Goal: Information Seeking & Learning: Check status

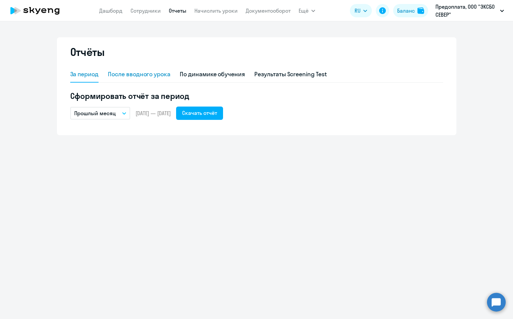
click at [135, 80] on div "После вводного урока" at bounding box center [139, 75] width 63 height 16
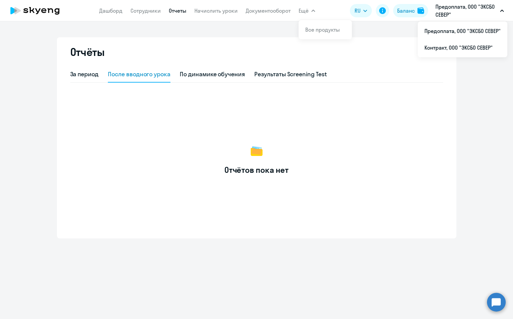
click at [357, 4] on p "Предоплата, ООО "ЭКСБО СЕВЕР"" at bounding box center [467, 11] width 62 height 16
click at [115, 16] on nav "[PERSON_NAME] Отчеты Начислить уроки Документооборот" at bounding box center [195, 10] width 192 height 13
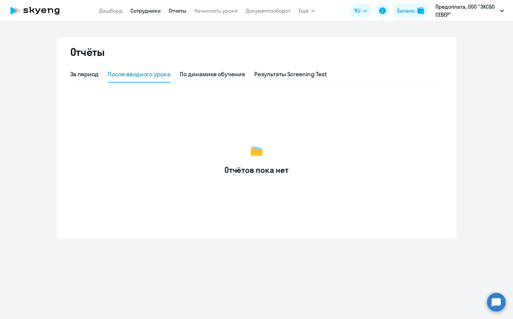
click at [152, 11] on link "Сотрудники" at bounding box center [146, 10] width 30 height 7
select select "30"
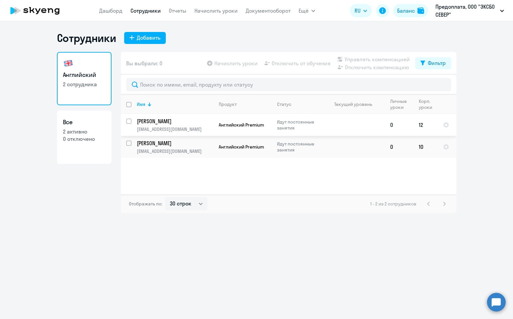
click at [219, 122] on span "Английский Premium" at bounding box center [241, 125] width 45 height 6
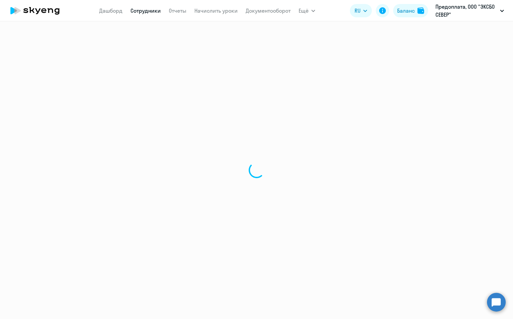
select select "english"
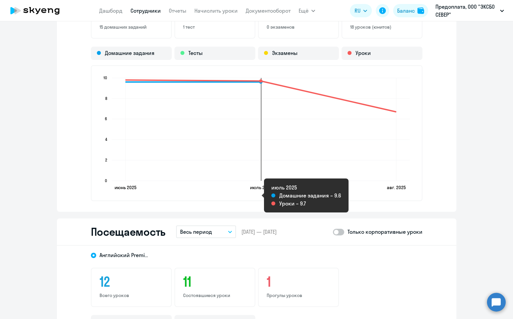
scroll to position [737, 0]
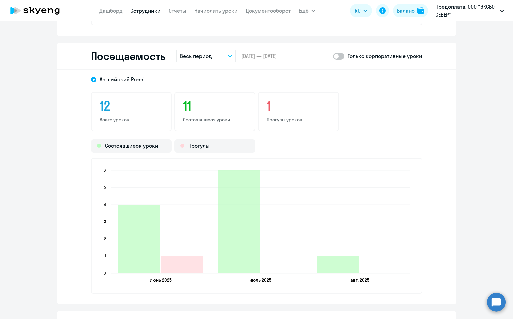
click at [214, 61] on button "Весь период" at bounding box center [206, 56] width 60 height 13
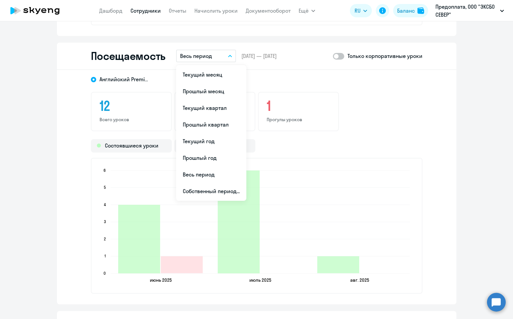
drag, startPoint x: 204, startPoint y: 83, endPoint x: 208, endPoint y: 81, distance: 3.9
click at [208, 81] on ul "Текущий месяц Прошлый месяц Текущий квартал [GEOGRAPHIC_DATA] квартал [GEOGRAPH…" at bounding box center [211, 133] width 70 height 136
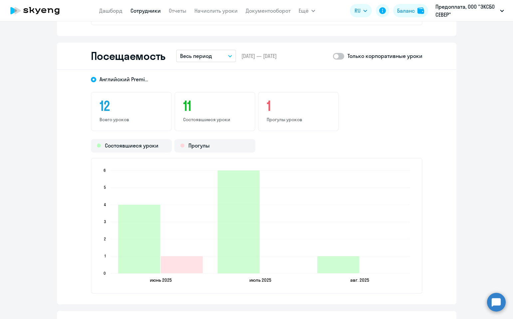
click at [208, 80] on div "Английский Premium" at bounding box center [251, 77] width 344 height 12
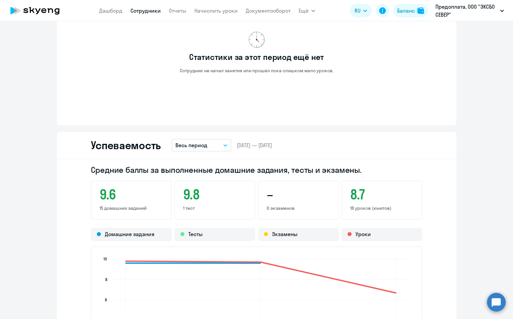
scroll to position [382, 0]
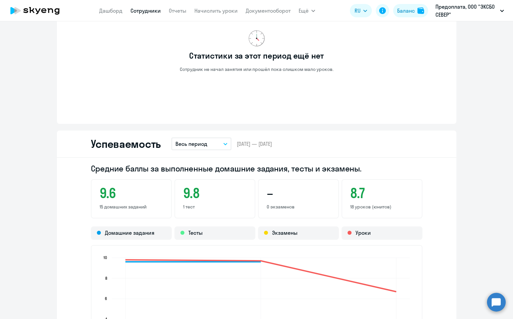
click at [218, 145] on button "Весь период" at bounding box center [202, 144] width 60 height 13
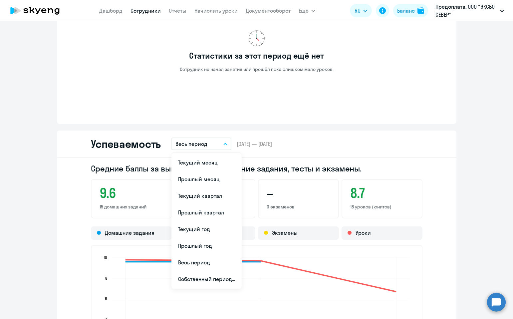
drag, startPoint x: 305, startPoint y: 133, endPoint x: 296, endPoint y: 129, distance: 10.0
click at [305, 133] on div "Успеваемость Весь период Текущий месяц Прошлый месяц Текущий квартал [GEOGRAPHI…" at bounding box center [257, 144] width 400 height 27
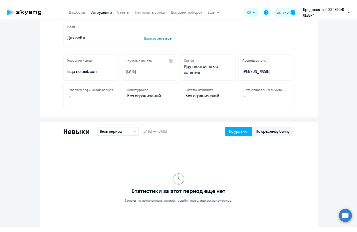
scroll to position [0, 0]
